Goal: Information Seeking & Learning: Learn about a topic

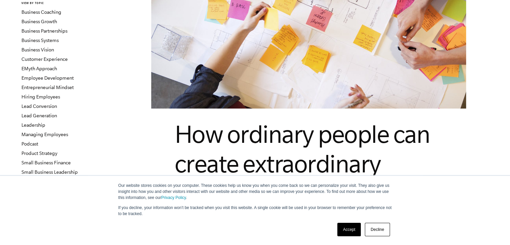
scroll to position [101, 0]
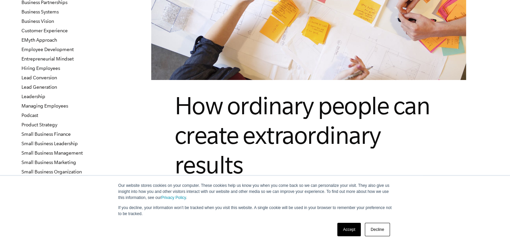
click at [378, 229] on link "Decline" at bounding box center [377, 228] width 25 height 13
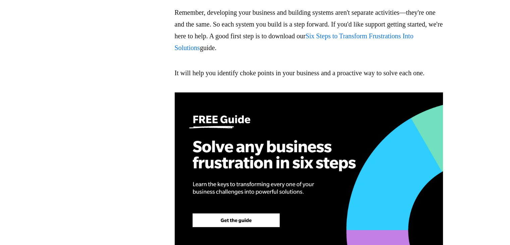
scroll to position [1878, 0]
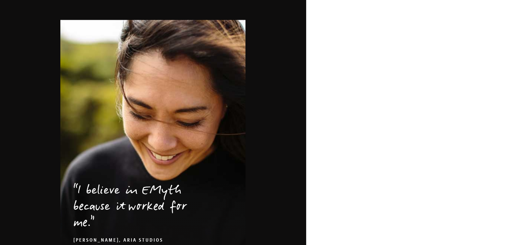
scroll to position [1079, 0]
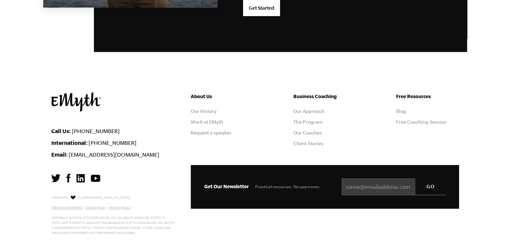
scroll to position [1811, 0]
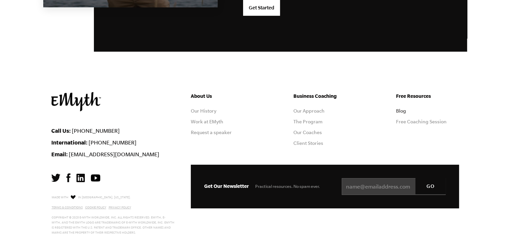
click at [402, 109] on link "Blog" at bounding box center [401, 110] width 10 height 5
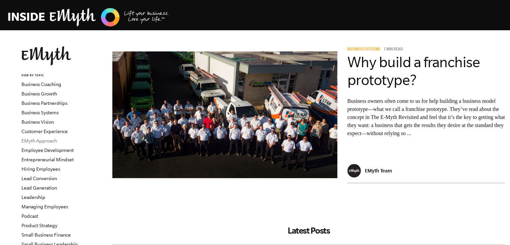
click at [52, 139] on link "EMyth Approach" at bounding box center [39, 140] width 36 height 5
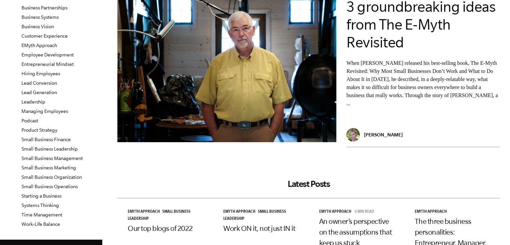
scroll to position [101, 0]
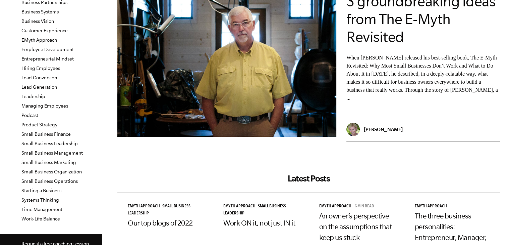
click at [380, 64] on p "When Michael E. Gerber released his best-selling book, The E-Myth Revisited: Wh…" at bounding box center [424, 78] width 154 height 48
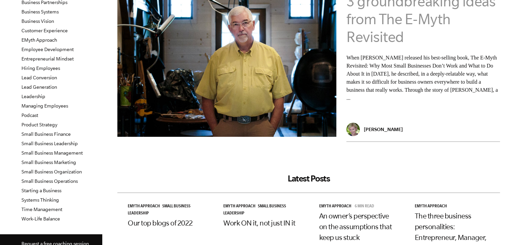
click at [384, 26] on link "3 groundbreaking ideas from The E-Myth Revisited" at bounding box center [421, 19] width 149 height 52
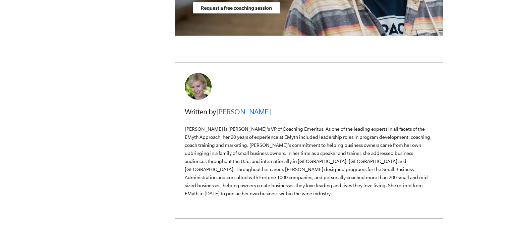
scroll to position [2315, 0]
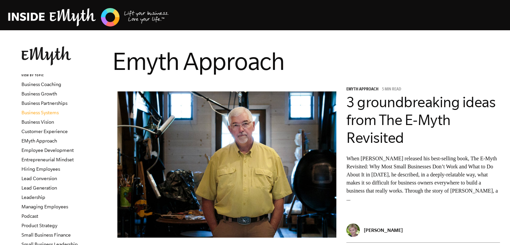
click at [50, 112] on link "Business Systems" at bounding box center [39, 112] width 37 height 5
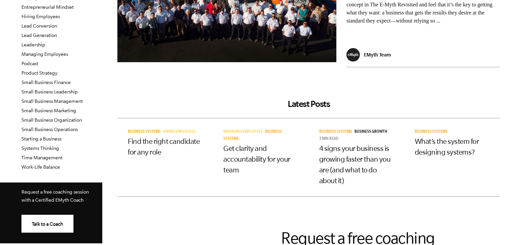
scroll to position [168, 0]
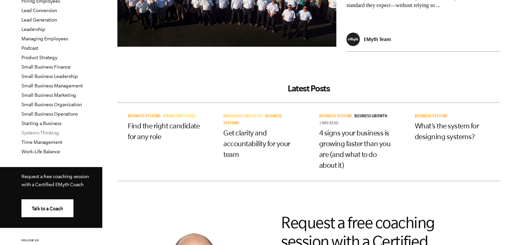
click at [49, 133] on link "Systems Thinking" at bounding box center [40, 132] width 38 height 5
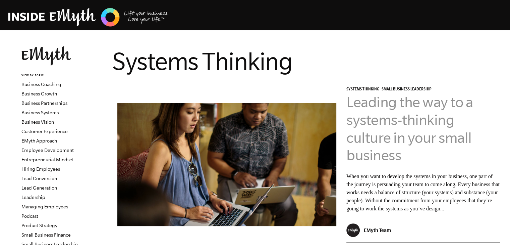
click at [410, 112] on link "Leading the way to a systems-thinking culture in your small business" at bounding box center [410, 128] width 126 height 69
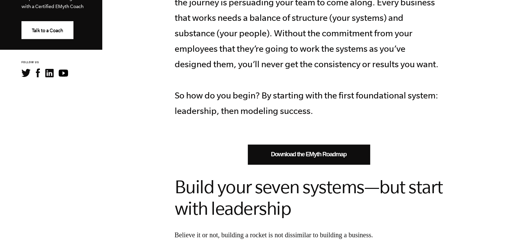
scroll to position [537, 0]
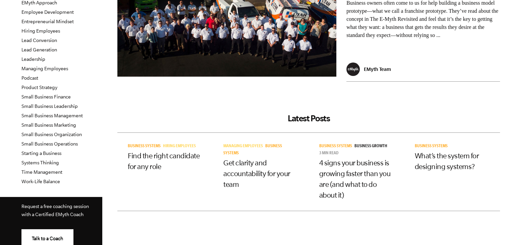
scroll to position [134, 0]
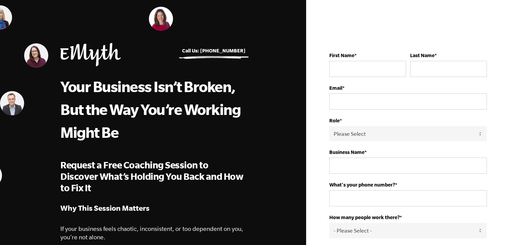
scroll to position [1079, 0]
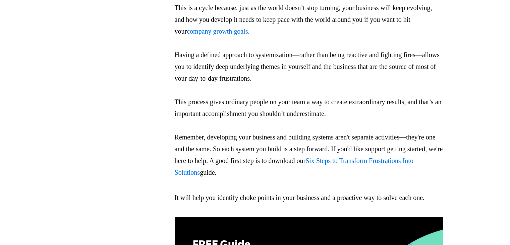
scroll to position [1647, 0]
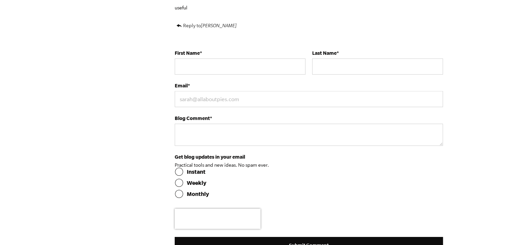
scroll to position [1711, 0]
